Goal: Check status: Check status

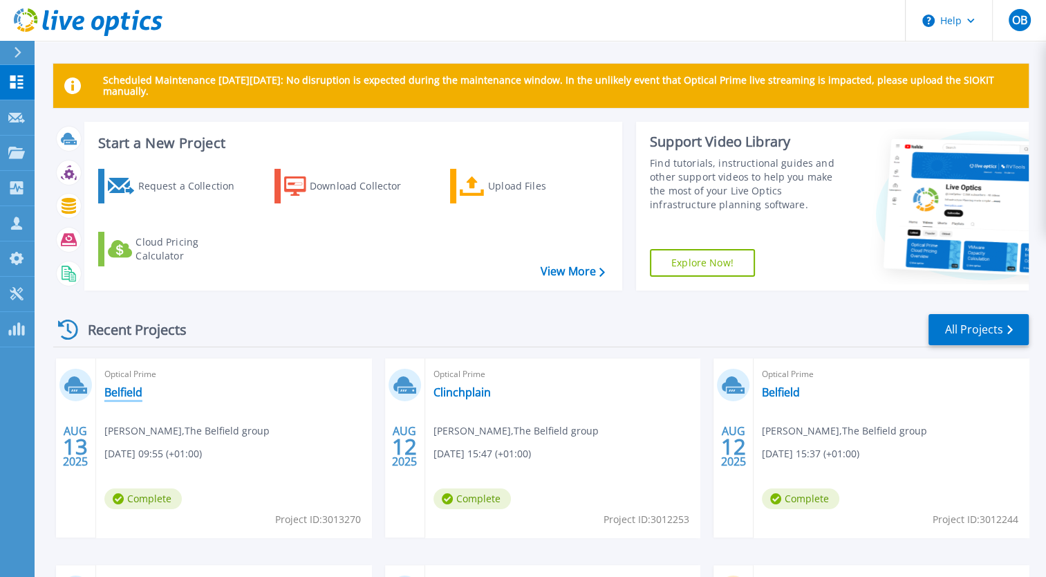
click at [132, 385] on link "Belfield" at bounding box center [123, 392] width 38 height 14
click at [462, 392] on link "Clinchplain" at bounding box center [461, 392] width 57 height 14
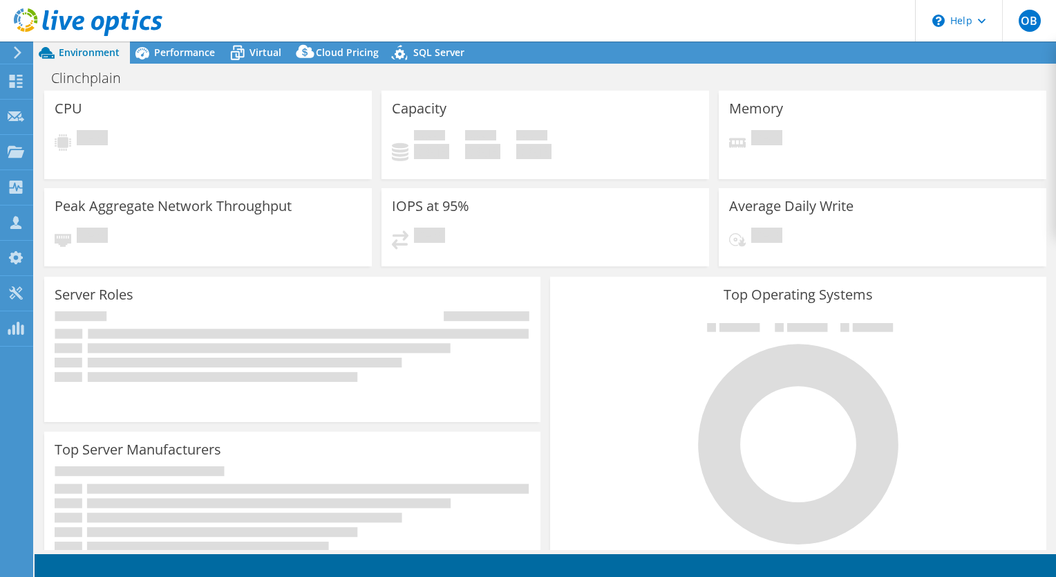
select select "USD"
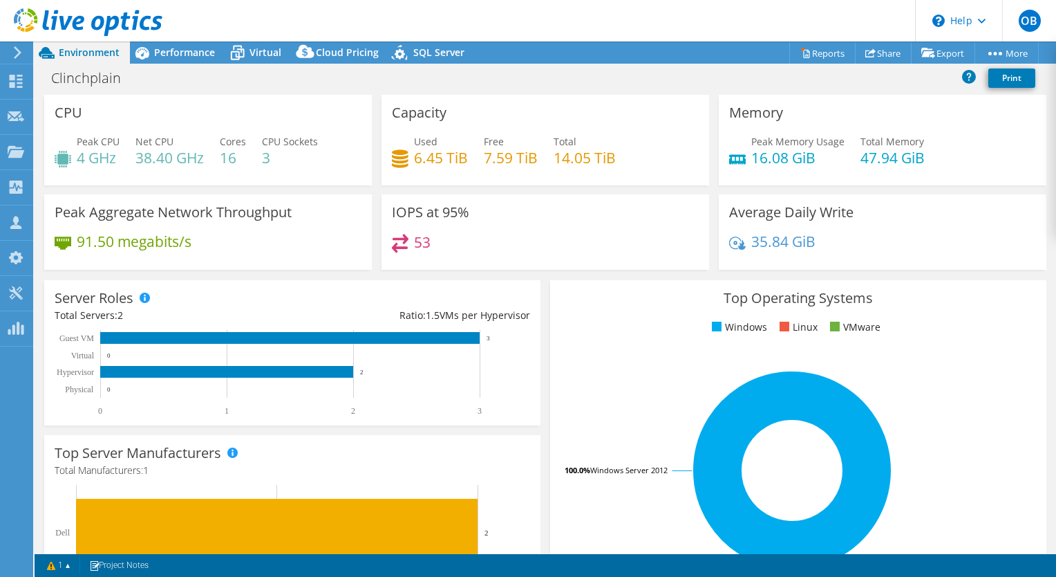
click at [467, 256] on div "53" at bounding box center [545, 249] width 307 height 30
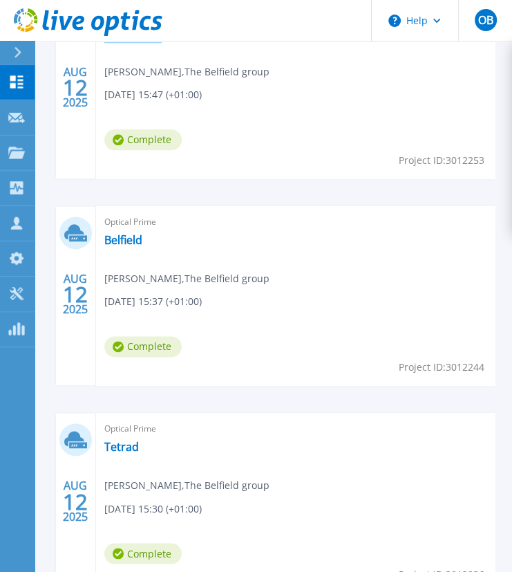
scroll to position [777, 0]
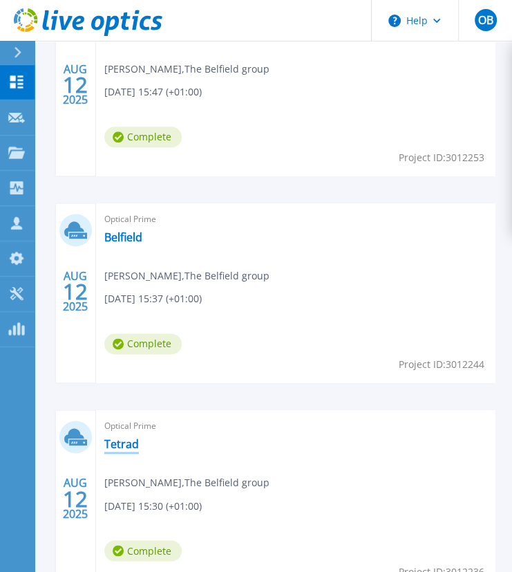
click at [114, 444] on link "Tetrad" at bounding box center [121, 444] width 35 height 14
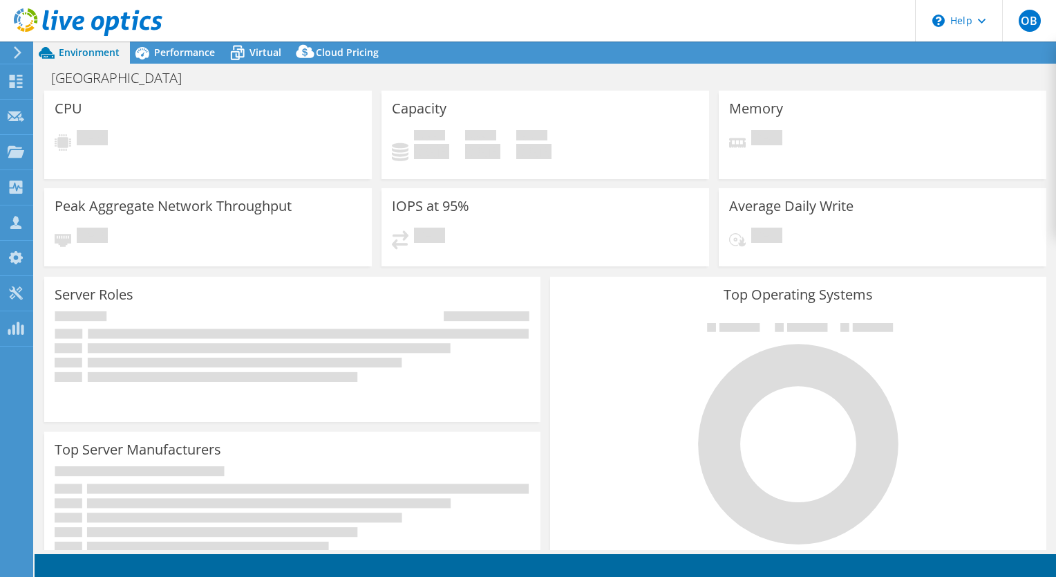
select select "USD"
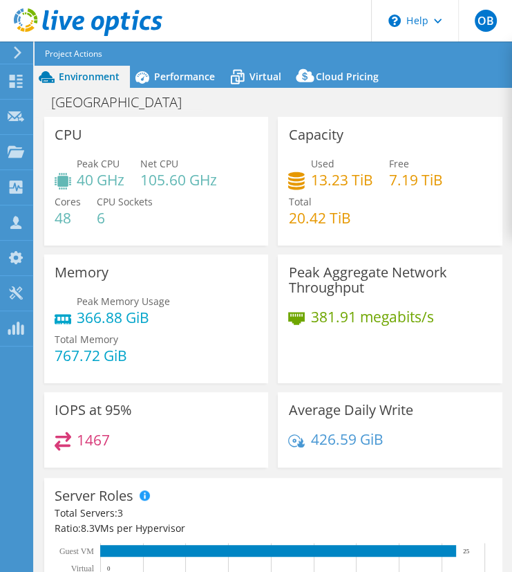
click at [465, 183] on div "Used 13.23 TiB Free 7.19 TiB Total 20.42 TiB" at bounding box center [389, 197] width 203 height 83
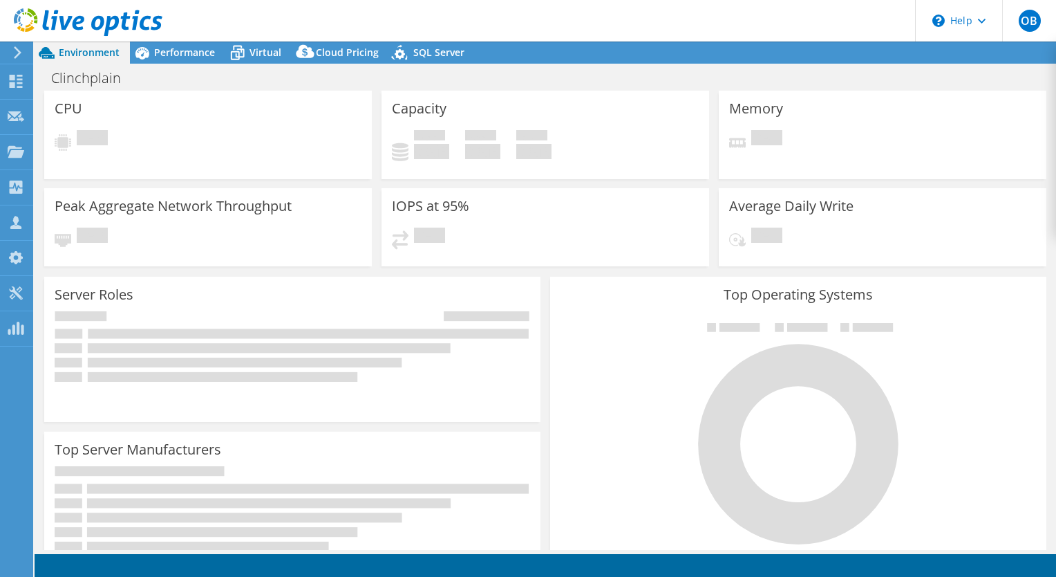
select select "USD"
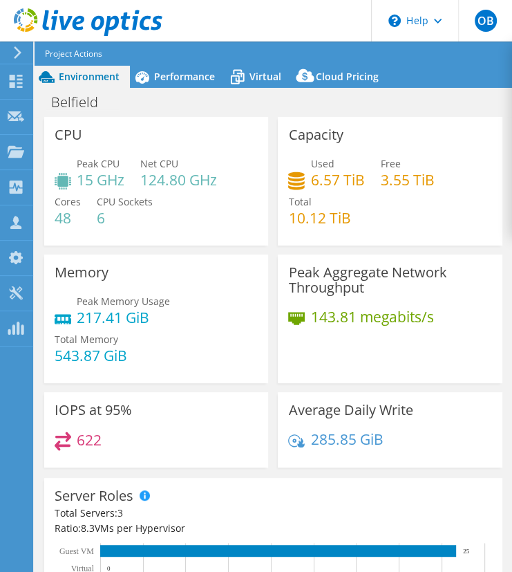
click at [435, 84] on div "Environment Performance Virtual Upgrades Cloud Pricing" at bounding box center [274, 77] width 478 height 22
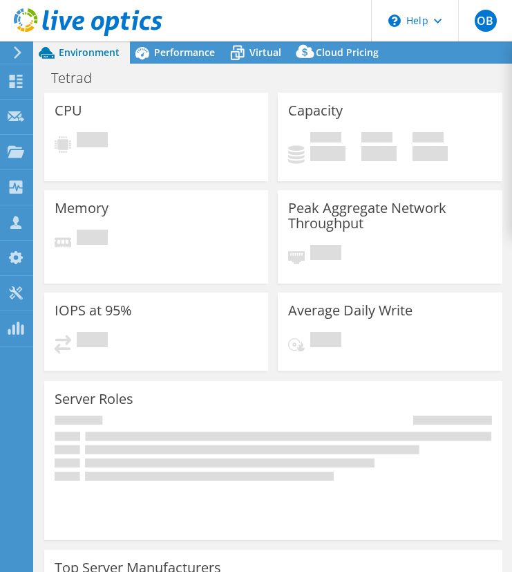
select select "USD"
